Goal: Task Accomplishment & Management: Complete application form

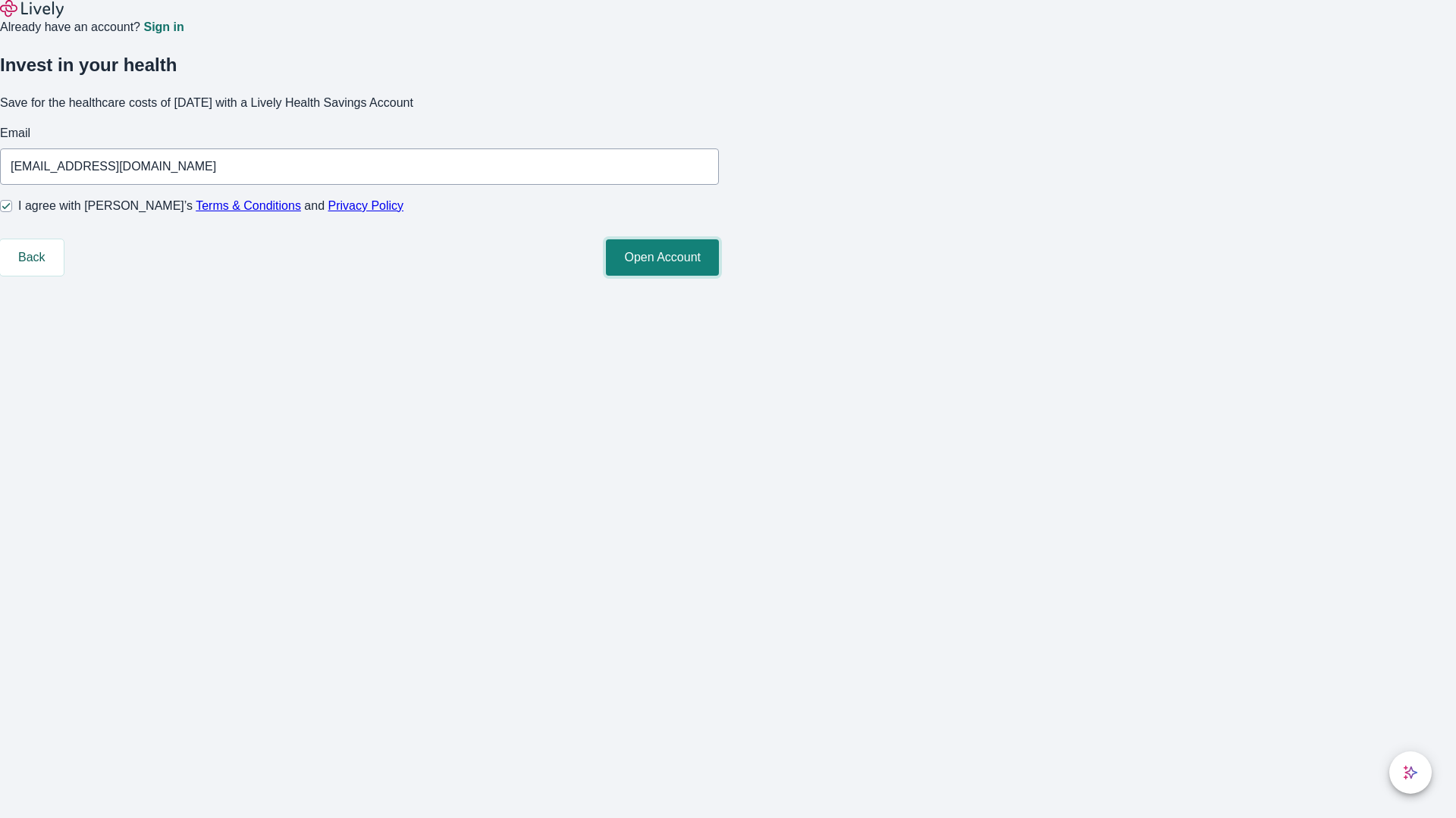
click at [718, 276] on button "Open Account" at bounding box center [661, 258] width 113 height 36
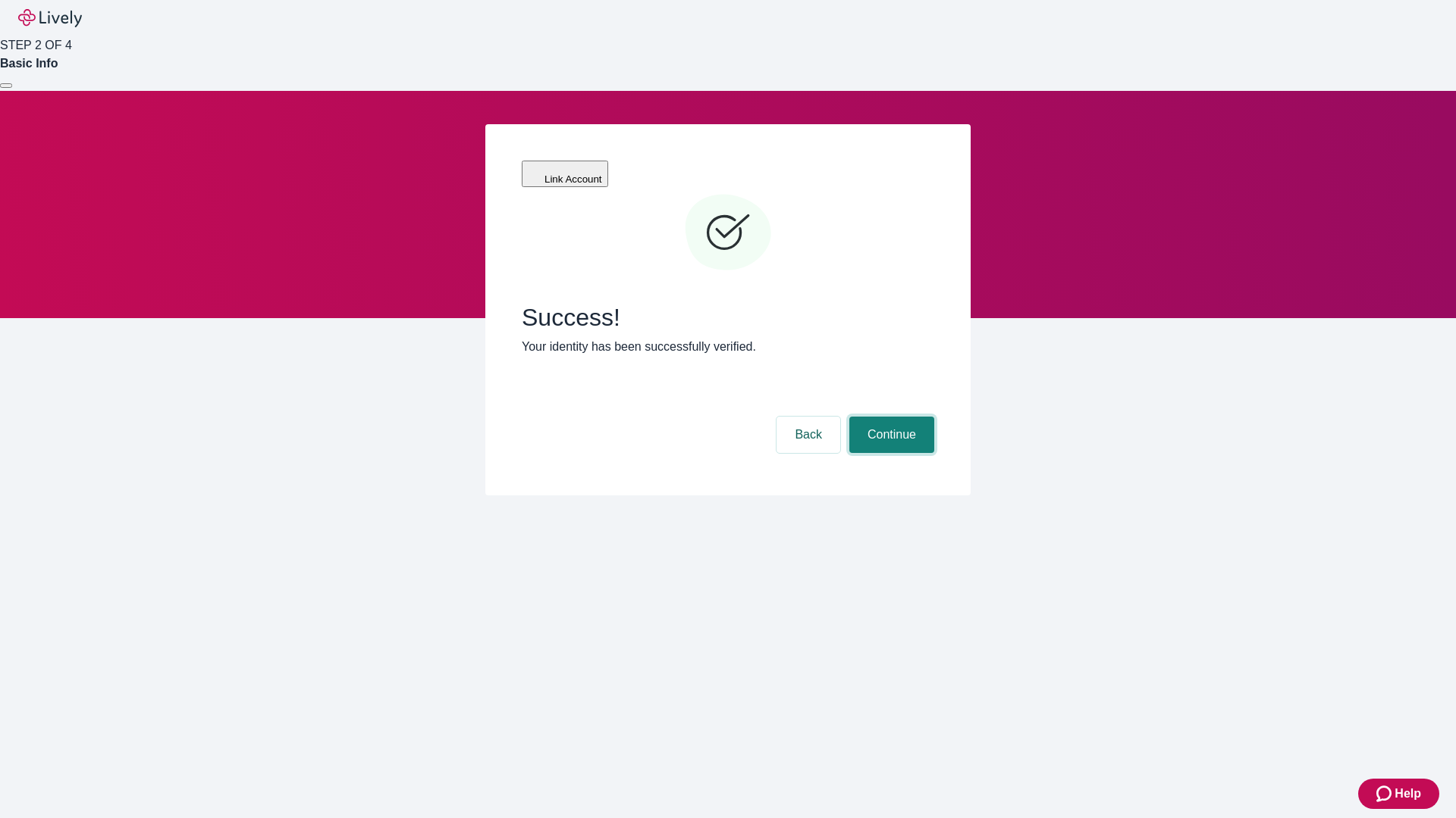
click at [889, 417] on button "Continue" at bounding box center [891, 435] width 85 height 36
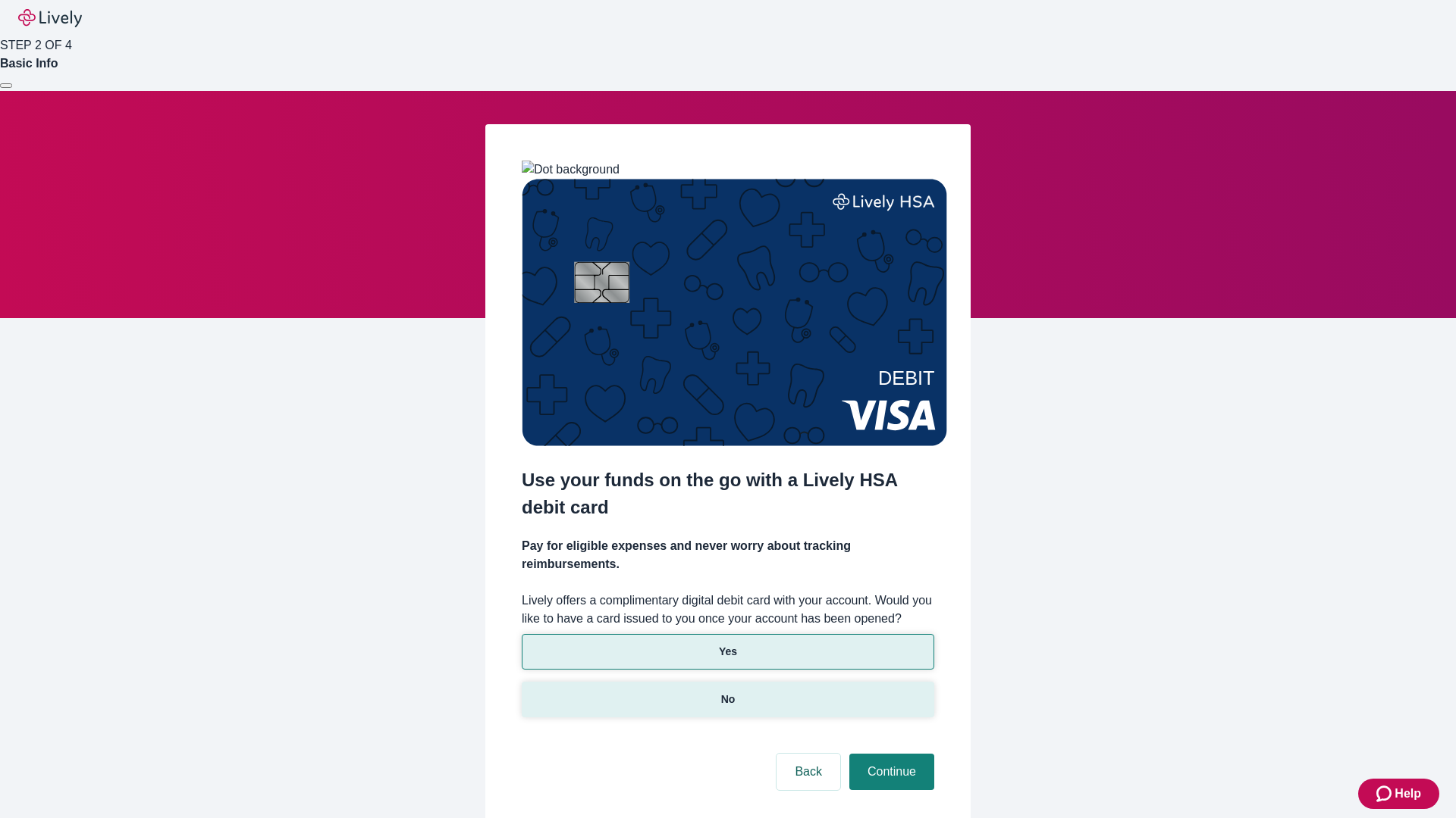
click at [727, 691] on p "No" at bounding box center [728, 699] width 14 height 16
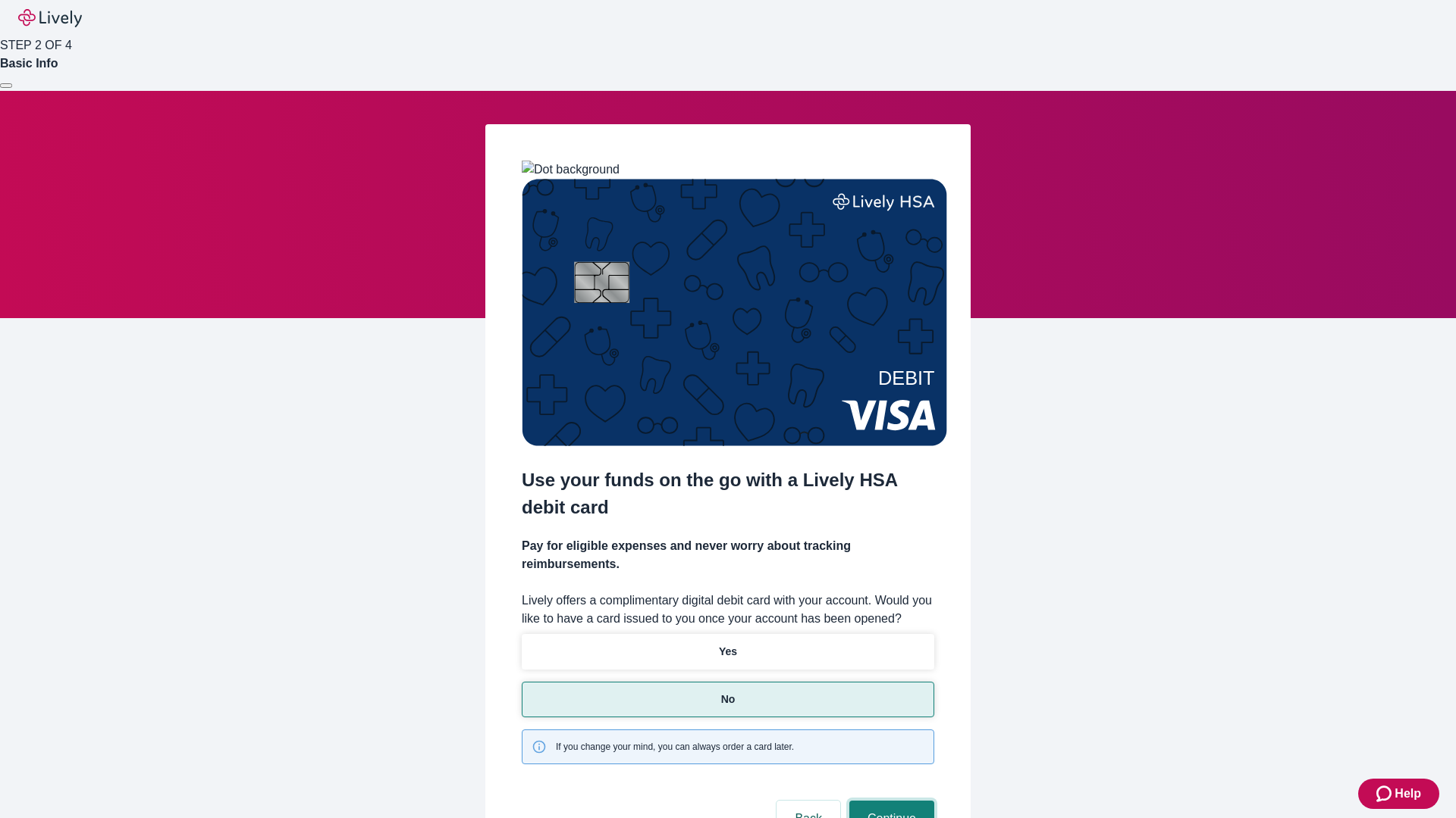
click at [889, 801] on button "Continue" at bounding box center [891, 819] width 85 height 36
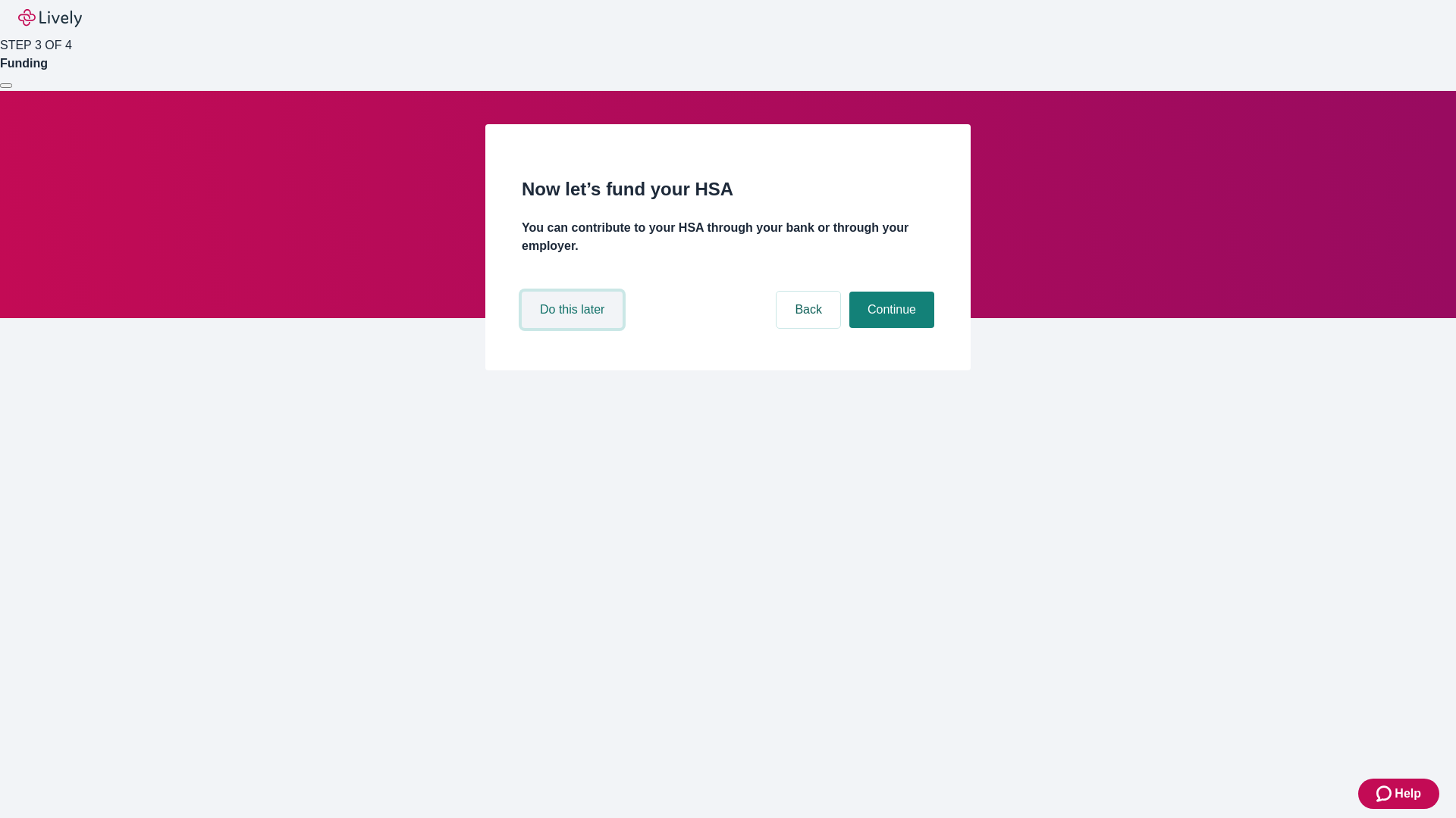
click at [574, 328] on button "Do this later" at bounding box center [572, 310] width 101 height 36
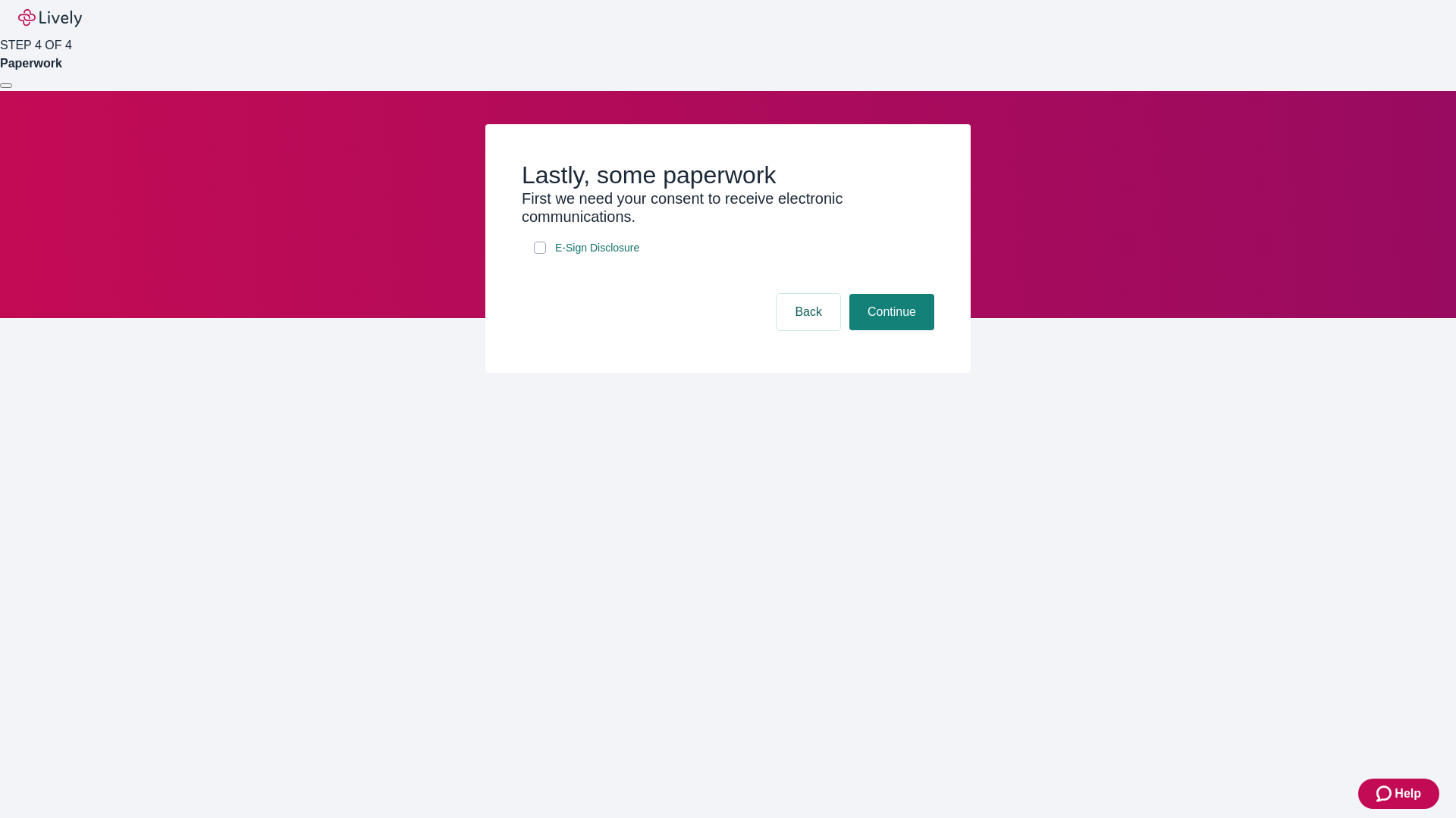
click at [540, 254] on input "E-Sign Disclosure" at bounding box center [540, 247] width 12 height 12
checkbox input "true"
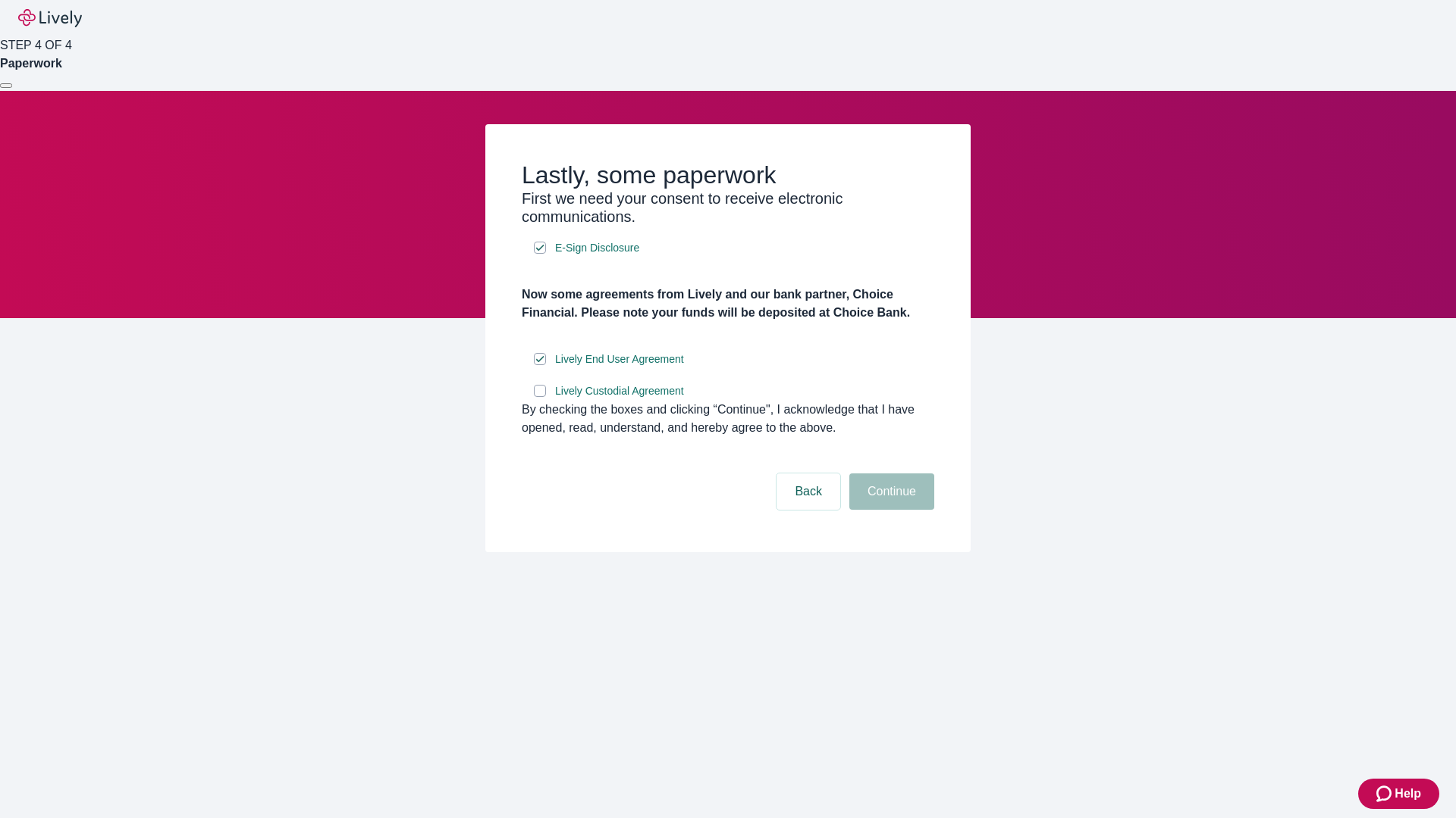
click at [540, 397] on input "Lively Custodial Agreement" at bounding box center [540, 391] width 12 height 12
checkbox input "true"
click at [889, 510] on button "Continue" at bounding box center [891, 492] width 85 height 36
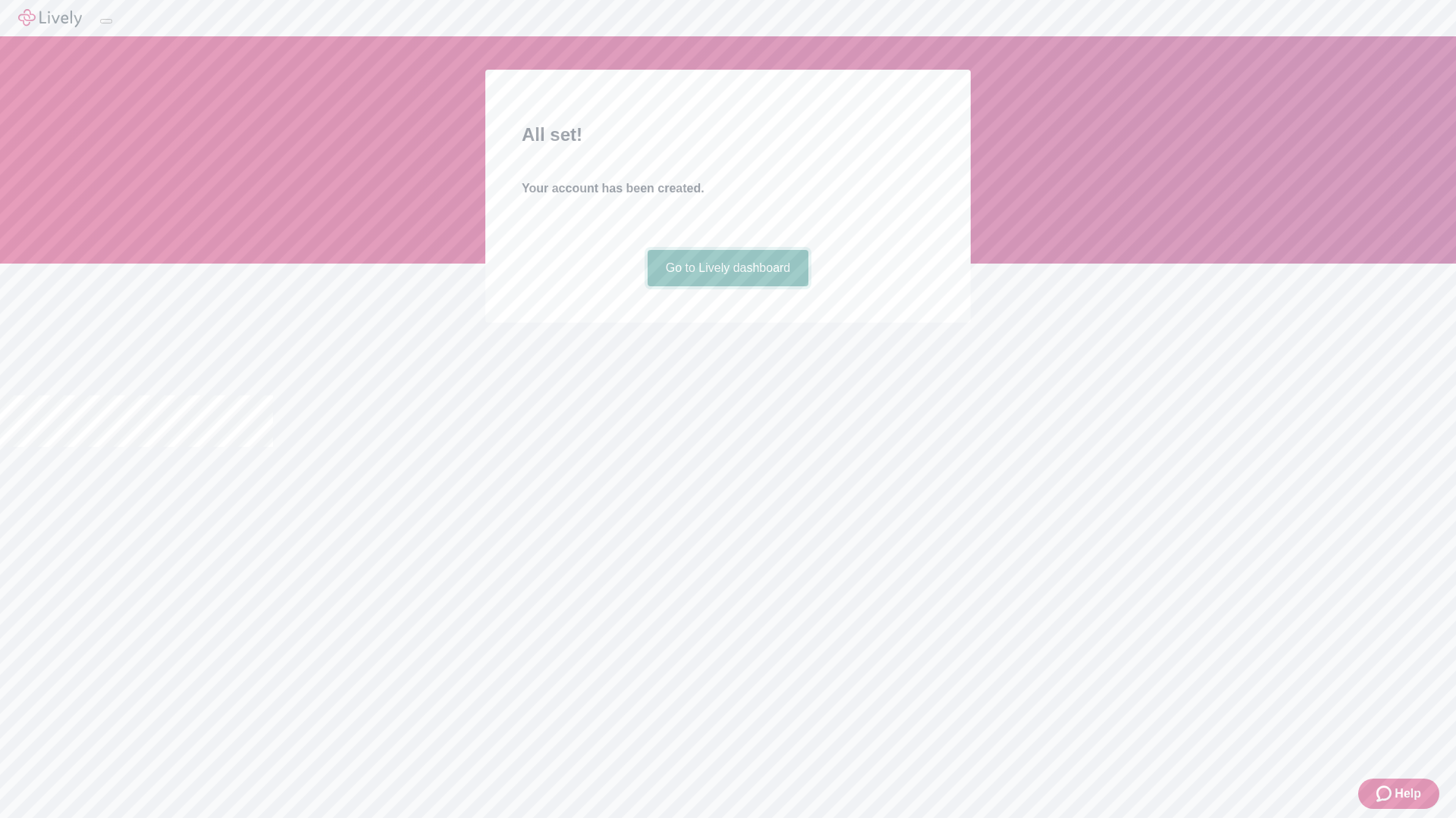
click at [727, 286] on link "Go to Lively dashboard" at bounding box center [728, 268] width 162 height 36
